Goal: Information Seeking & Learning: Learn about a topic

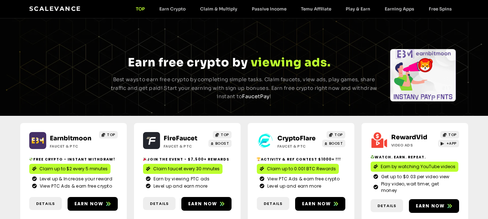
click at [206, 38] on div "TOP Earning Earn free crypto by v i e w i n g a d s . c l a i m i n g f a u c e…" at bounding box center [244, 67] width 488 height 98
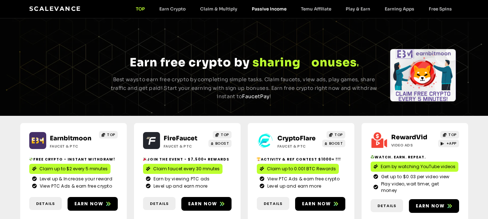
click at [266, 9] on link "Passive Income" at bounding box center [269, 8] width 49 height 5
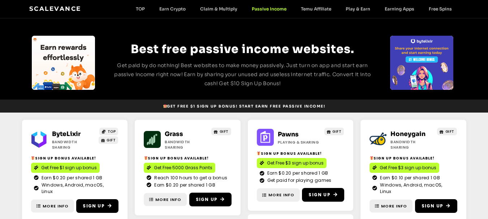
scroll to position [21, 0]
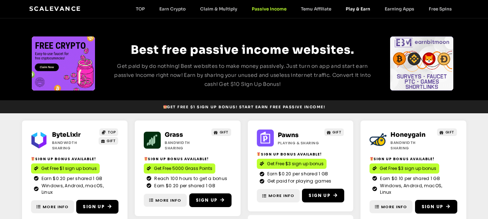
click at [356, 9] on link "Play & Earn" at bounding box center [358, 8] width 39 height 5
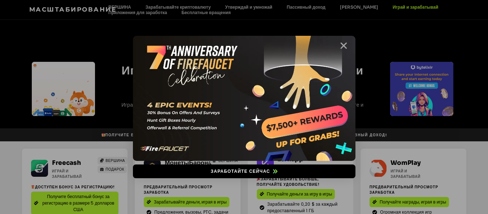
click at [343, 46] on icon "Закрывать" at bounding box center [343, 45] width 9 height 9
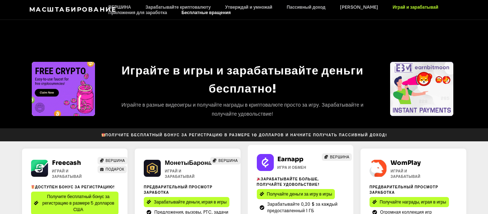
click at [195, 13] on font "Бесплатные вращения" at bounding box center [205, 12] width 49 height 5
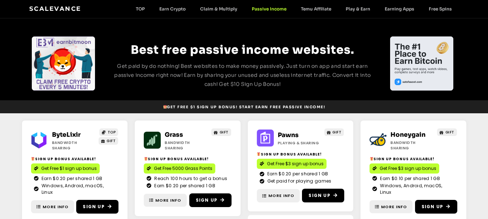
scroll to position [21, 0]
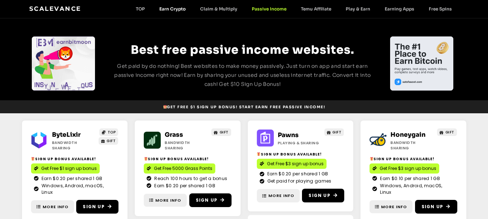
click at [174, 9] on link "Earn Crypto" at bounding box center [172, 8] width 41 height 5
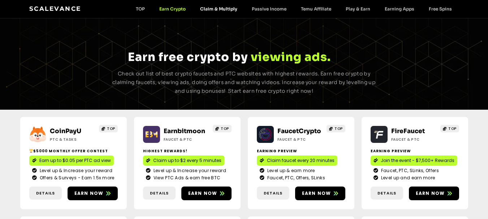
click at [213, 10] on link "Claim & Multiply" at bounding box center [219, 8] width 52 height 5
click at [220, 8] on link "Claim & Multiply" at bounding box center [219, 8] width 52 height 5
